Goal: Task Accomplishment & Management: Use online tool/utility

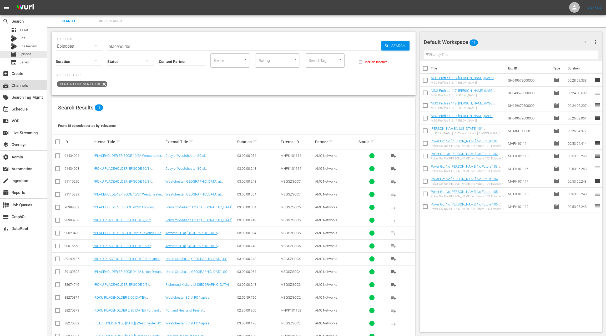
click at [25, 86] on div "subscriptions Channels" at bounding box center [14, 84] width 29 height 5
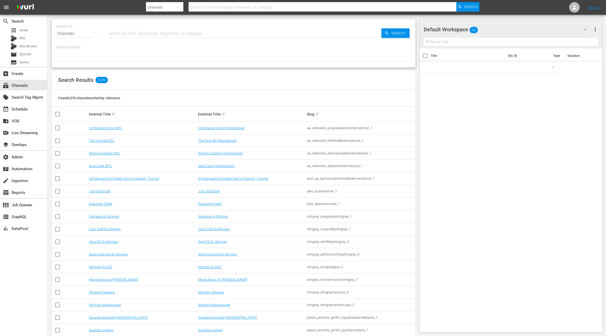
click at [118, 33] on input "text" at bounding box center [244, 33] width 274 height 13
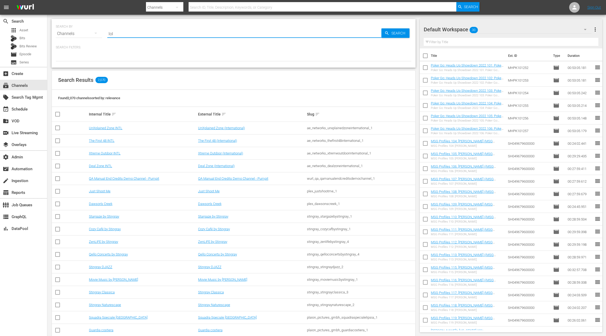
type input "LOL"
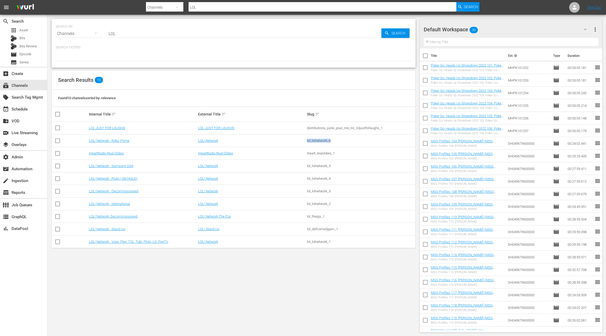
drag, startPoint x: 338, startPoint y: 139, endPoint x: 303, endPoint y: 139, distance: 34.5
click at [303, 139] on tr "LOL! Network - Roku, Prime LOL! Network lol_lolnetwork_6" at bounding box center [234, 140] width 364 height 13
copy tr "lol_lolnetwork_6"
click at [118, 141] on link "LOL! Network - Roku, Prime" at bounding box center [109, 141] width 41 height 4
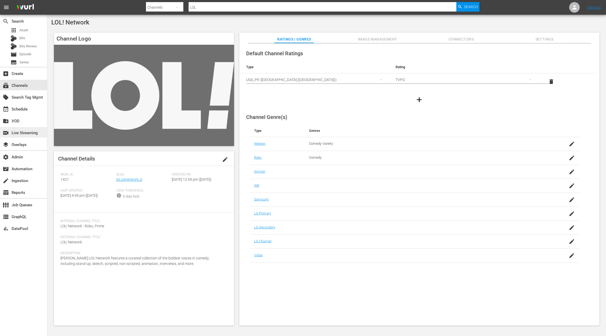
click at [29, 133] on div "switch_video Live Streaming" at bounding box center [14, 132] width 29 height 5
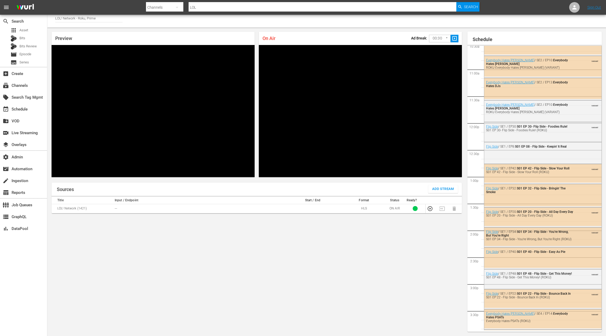
scroll to position [566, 0]
click at [27, 109] on div "event_available Schedule" at bounding box center [14, 108] width 29 height 5
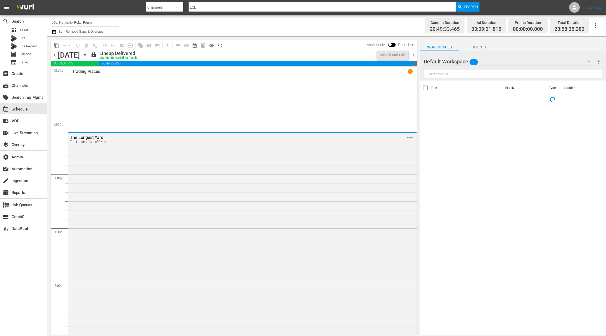
click at [414, 56] on span "chevron_right" at bounding box center [414, 55] width 7 height 7
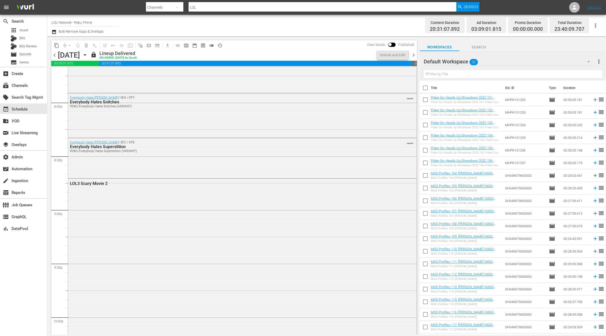
scroll to position [2112, 0]
click at [182, 213] on div "LOL3 Scary Movie 2" at bounding box center [242, 263] width 349 height 168
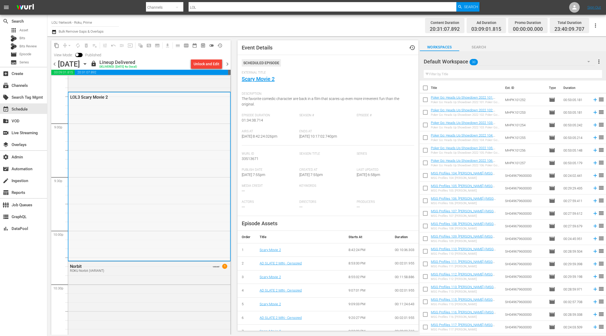
scroll to position [2222, 0]
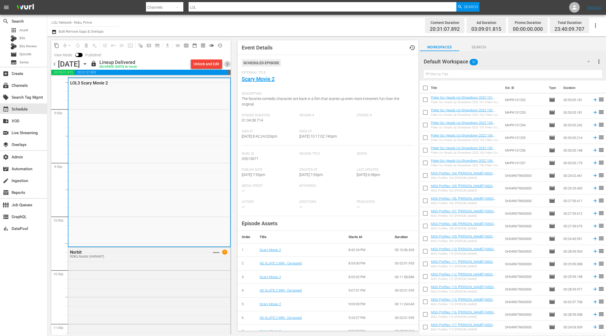
click at [226, 63] on span "chevron_right" at bounding box center [227, 64] width 7 height 7
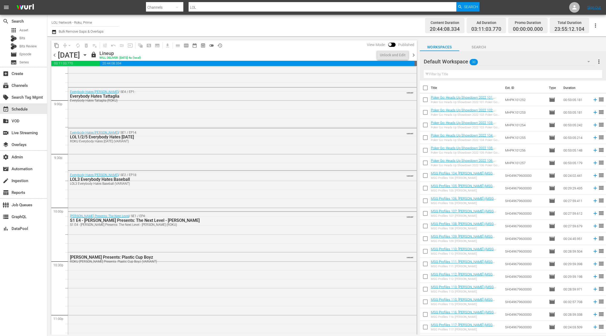
scroll to position [2007, 0]
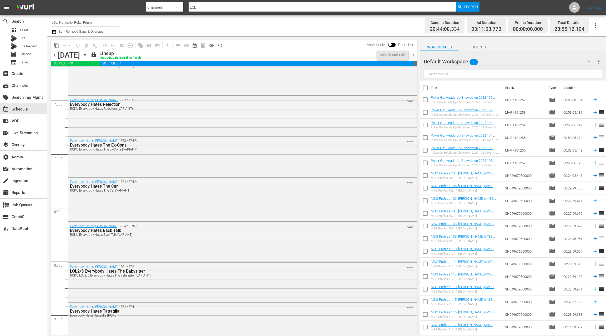
click at [415, 55] on span "chevron_right" at bounding box center [414, 55] width 7 height 7
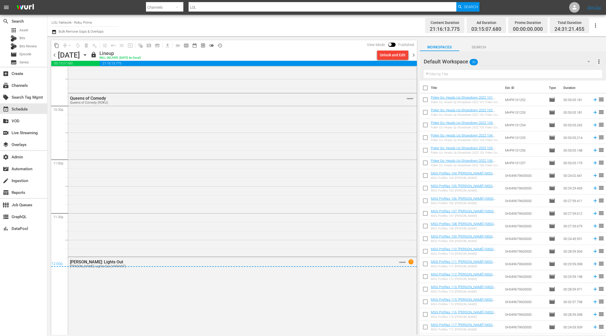
scroll to position [2384, 0]
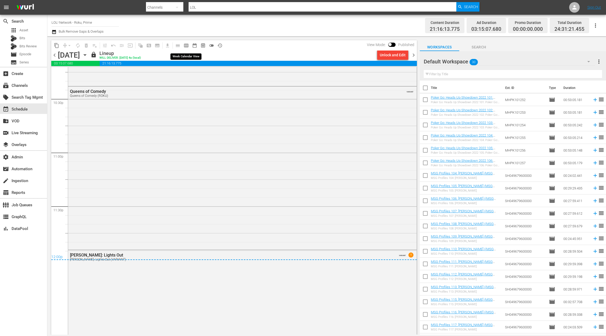
click at [187, 45] on span "calendar_view_week_outlined" at bounding box center [186, 45] width 5 height 5
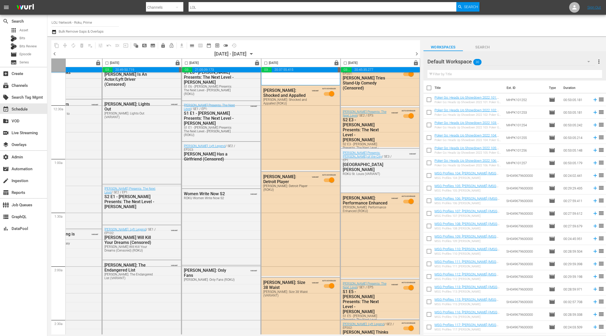
scroll to position [0, 204]
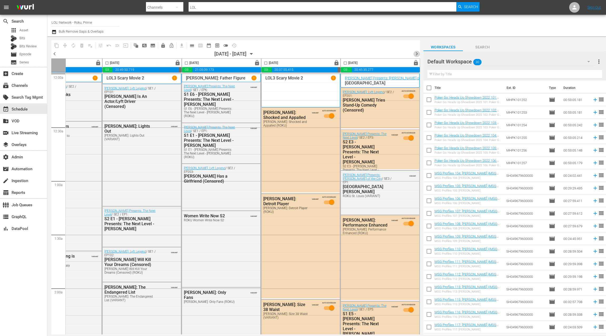
click at [417, 54] on span "chevron_right" at bounding box center [417, 54] width 7 height 7
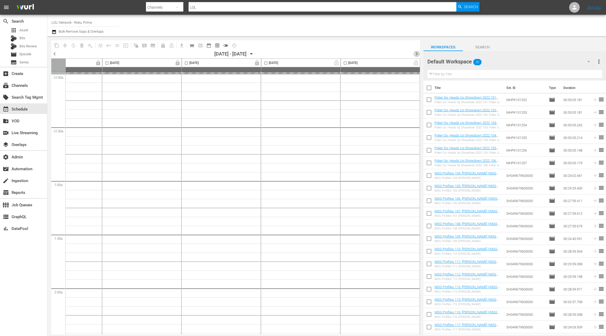
click at [417, 54] on span "chevron_right" at bounding box center [417, 54] width 7 height 7
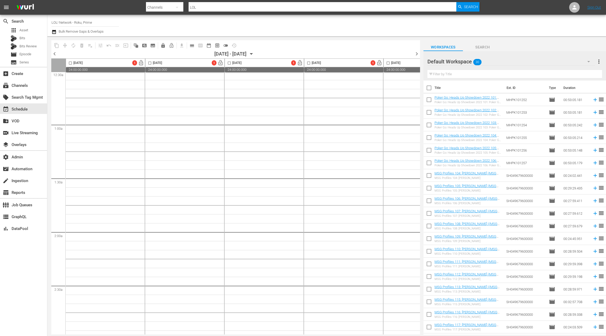
scroll to position [89, 0]
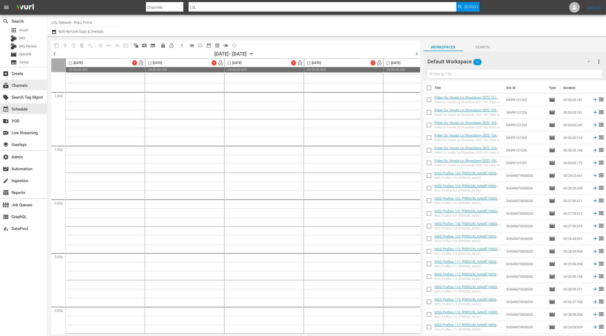
click at [27, 87] on div "subscriptions Channels" at bounding box center [14, 84] width 29 height 5
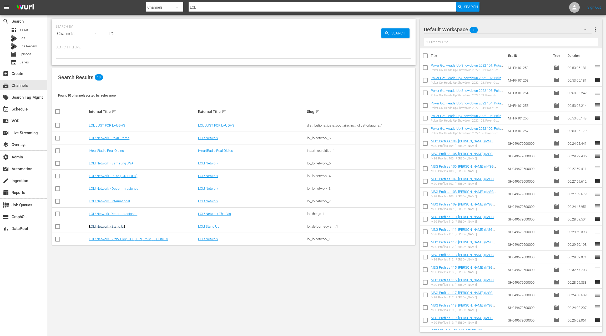
click at [124, 226] on link "LOL! Network - Stand Up" at bounding box center [107, 227] width 36 height 4
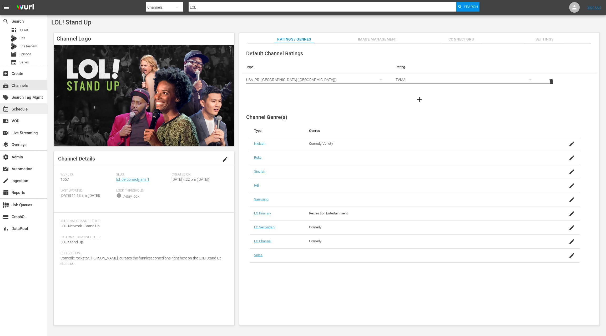
click at [32, 108] on div "event_available Schedule" at bounding box center [23, 108] width 47 height 11
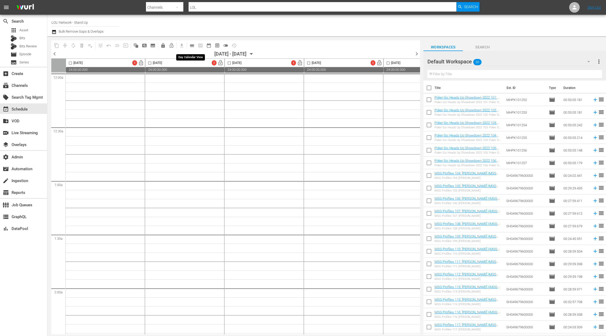
click at [195, 47] on span "calendar_view_day_outlined" at bounding box center [192, 45] width 5 height 5
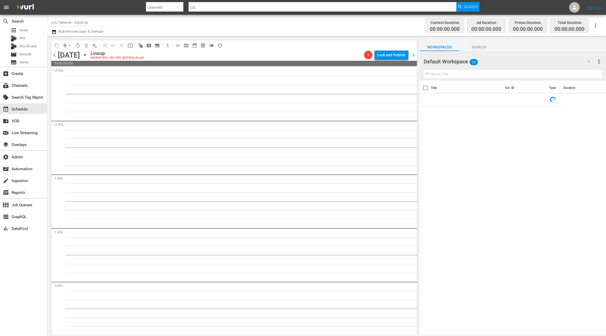
click at [88, 56] on icon "button" at bounding box center [85, 55] width 6 height 6
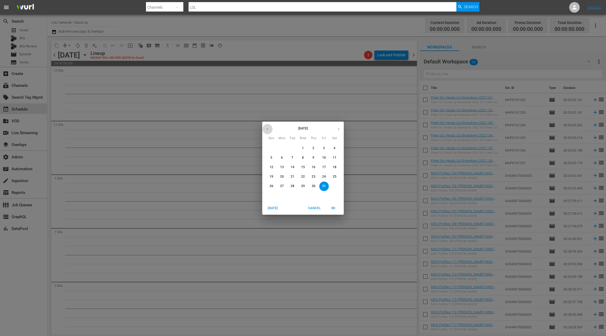
drag, startPoint x: 264, startPoint y: 130, endPoint x: 272, endPoint y: 128, distance: 7.5
click at [265, 129] on button "button" at bounding box center [267, 129] width 10 height 10
click at [291, 186] on p "30" at bounding box center [293, 186] width 4 height 4
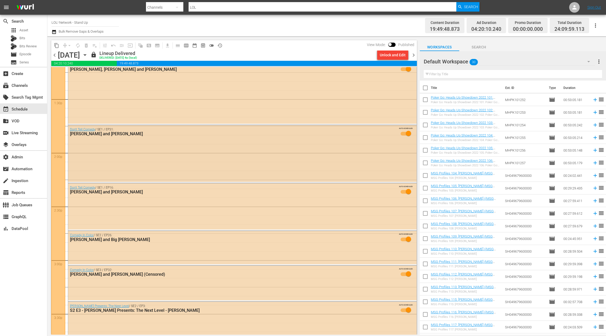
scroll to position [1419, 0]
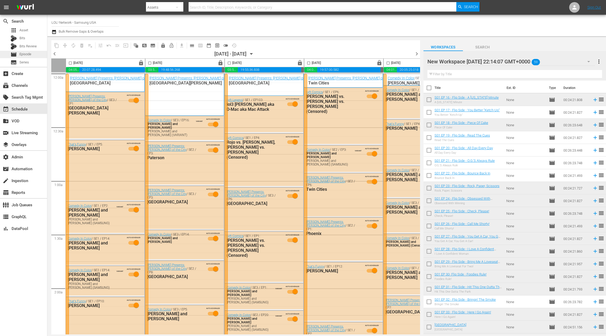
scroll to position [0, 204]
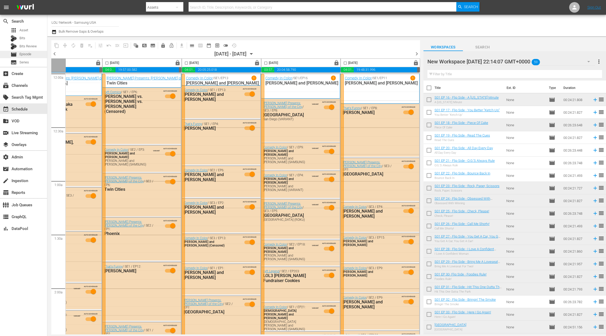
click at [29, 54] on span "Episode" at bounding box center [25, 54] width 12 height 5
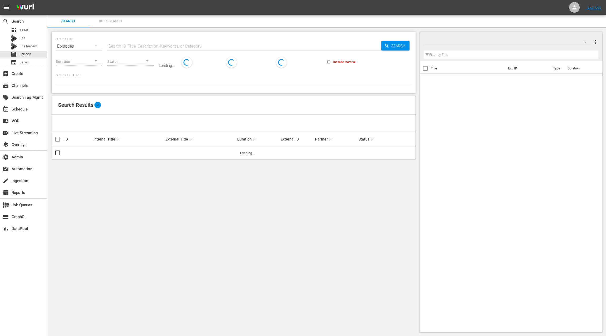
click at [104, 21] on span "Bulk Search" at bounding box center [111, 21] width 36 height 6
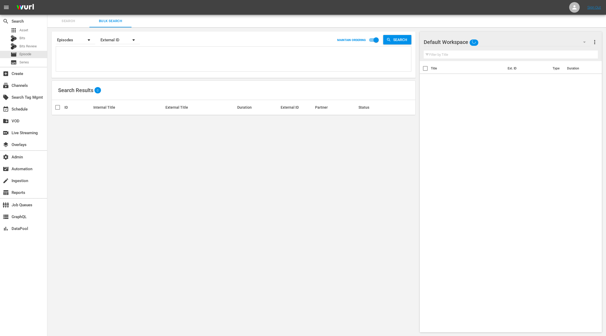
click at [119, 65] on textarea at bounding box center [234, 60] width 354 height 24
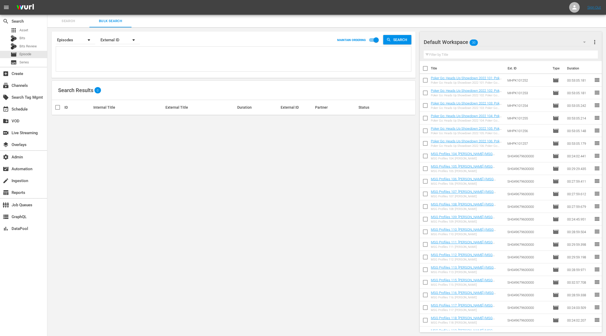
paste textarea "AMCNVR0000052244 AMCNVR0000052245 AMCNVR0000052246 AMCNVR0000052247 AMCNVR00000…"
type textarea "AMCNVR0000052244 AMCNVR0000052245 AMCNVR0000052246 AMCNVR0000052247 AMCNVR00000…"
click at [115, 43] on div "External ID" at bounding box center [120, 40] width 39 height 15
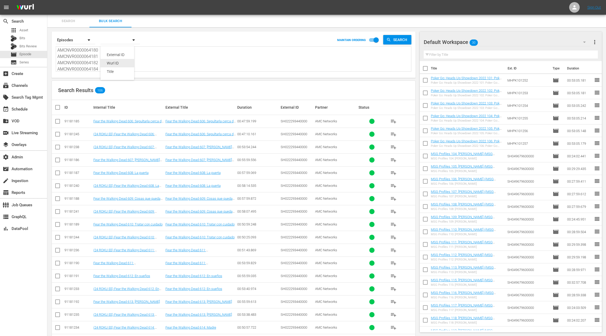
drag, startPoint x: 118, startPoint y: 61, endPoint x: 121, endPoint y: 63, distance: 3.7
click at [118, 61] on div "Wurl ID" at bounding box center [117, 63] width 21 height 8
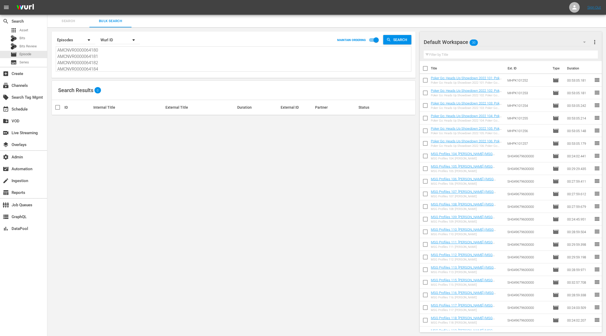
click at [122, 67] on div "External ID Wurl ID Title" at bounding box center [303, 168] width 606 height 336
drag, startPoint x: 108, startPoint y: 59, endPoint x: 112, endPoint y: 61, distance: 3.9
click at [108, 59] on textarea "AMCNVR0000052244 AMCNVR0000052245 AMCNVR0000052246 AMCNVR0000052247 AMCNVR00000…" at bounding box center [234, 60] width 354 height 24
paste textarea "91181245 91181238 91181240 91181241 91181244 91181236 91181233 91181235 9118123…"
type textarea "91181245 91181238 91181240 91181241 91181244 91181236 91181233 91181235 9118123…"
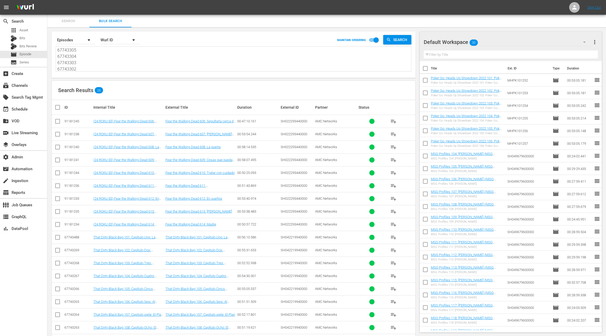
type textarea "91181245 91181238 91181240 91181241 91181244 91181236 91181233 91181235 9118123…"
click at [597, 43] on span "more_vert" at bounding box center [595, 42] width 6 height 6
drag, startPoint x: 564, startPoint y: 52, endPoint x: 525, endPoint y: 69, distance: 42.7
click at [564, 52] on div "Clear All Workspace Items" at bounding box center [561, 51] width 62 height 9
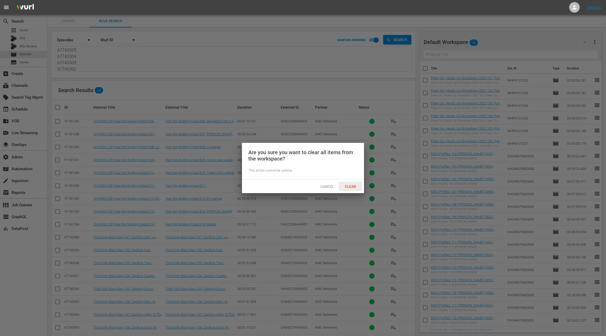
drag, startPoint x: 353, startPoint y: 183, endPoint x: 356, endPoint y: 180, distance: 3.9
click at [354, 181] on div "Cancel Clear" at bounding box center [303, 187] width 122 height 14
click at [352, 186] on span "Clear" at bounding box center [351, 187] width 20 height 4
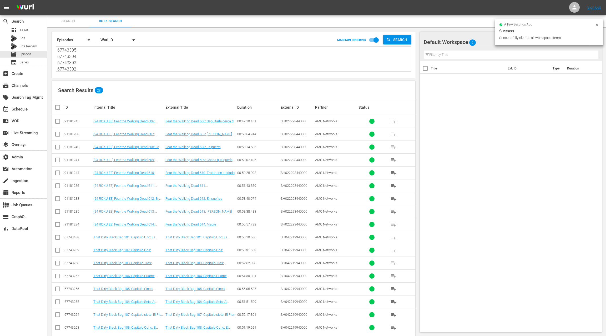
click at [61, 107] on input "checkbox" at bounding box center [59, 107] width 11 height 6
checkbox input "true"
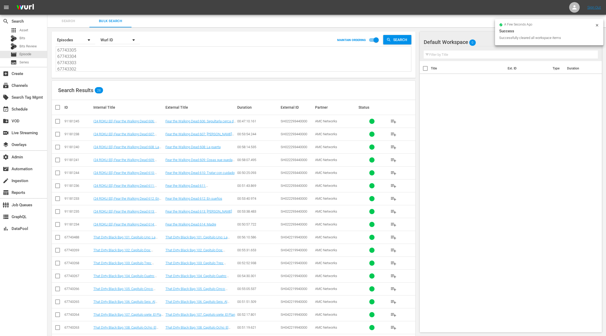
checkbox input "true"
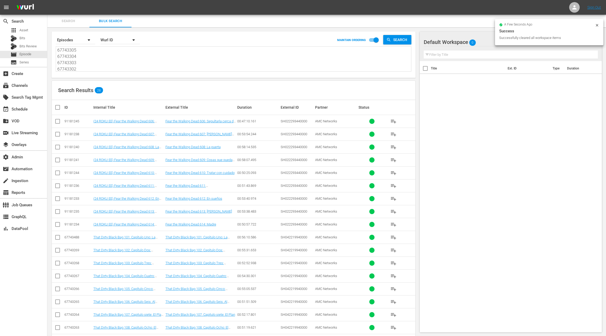
checkbox input "true"
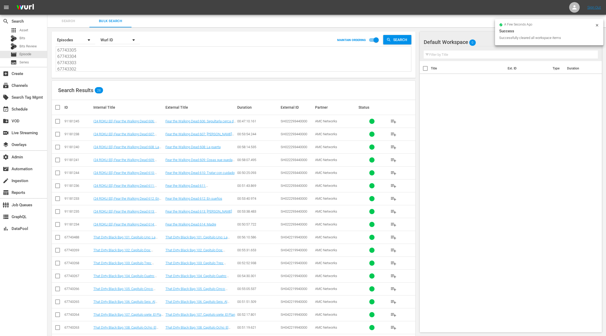
checkbox input "true"
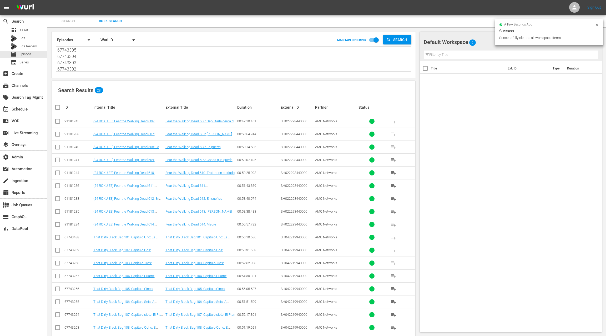
checkbox input "true"
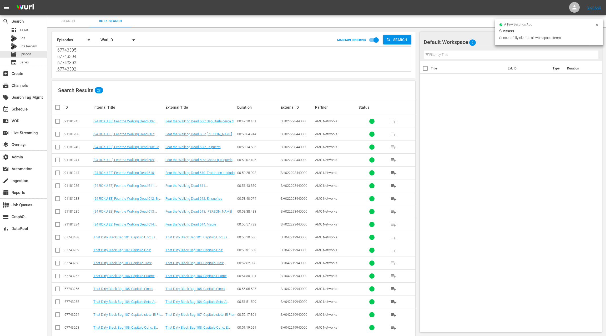
checkbox input "true"
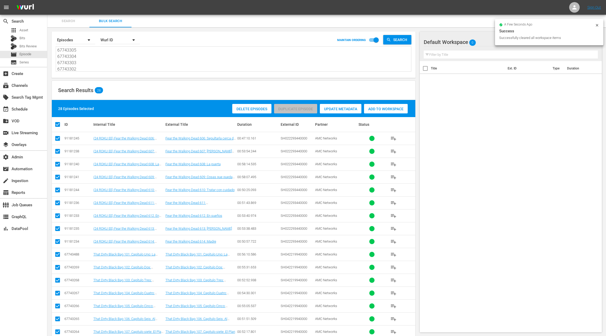
click at [393, 110] on span "Add to Workspace" at bounding box center [386, 109] width 44 height 4
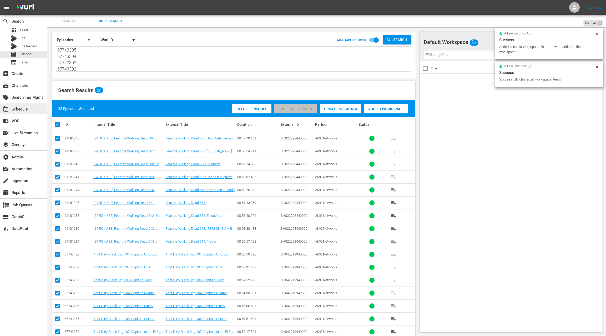
click at [26, 107] on div "event_available Schedule" at bounding box center [14, 108] width 29 height 5
